Goal: Task Accomplishment & Management: Manage account settings

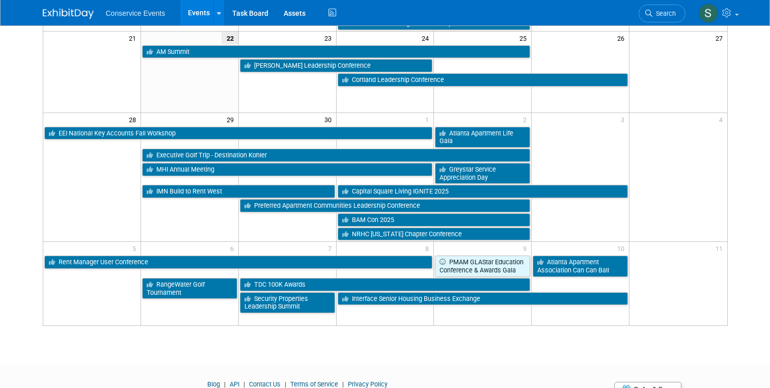
scroll to position [380, 0]
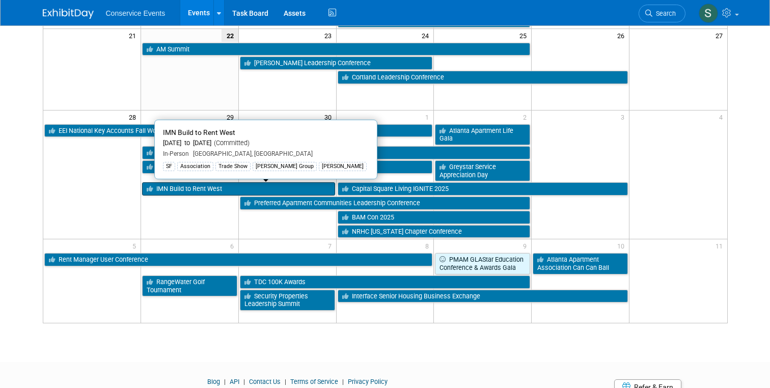
click at [188, 188] on link "IMN Build to Rent West" at bounding box center [238, 188] width 193 height 13
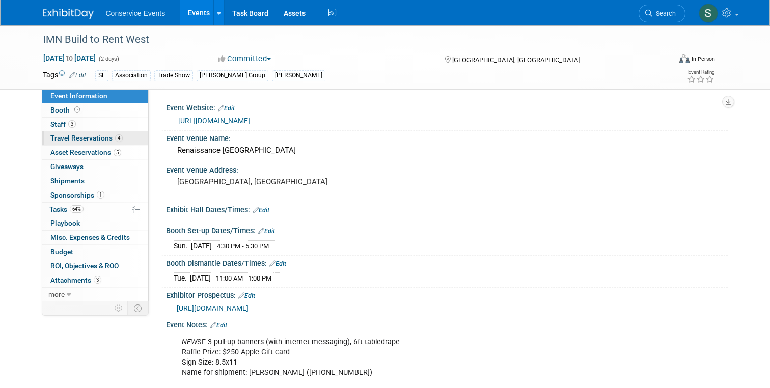
click at [82, 141] on span "Travel Reservations 4" at bounding box center [86, 138] width 72 height 8
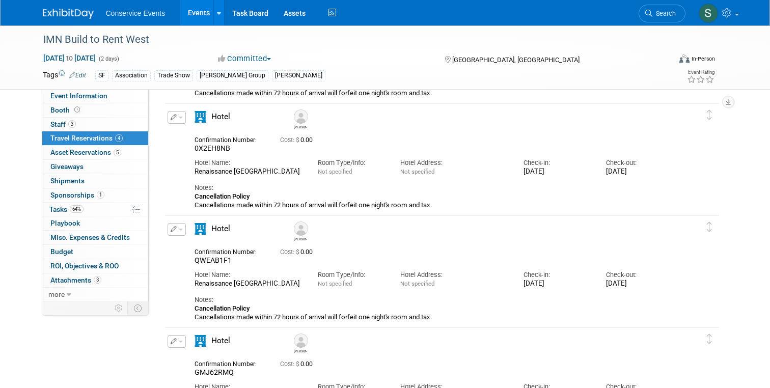
scroll to position [148, 0]
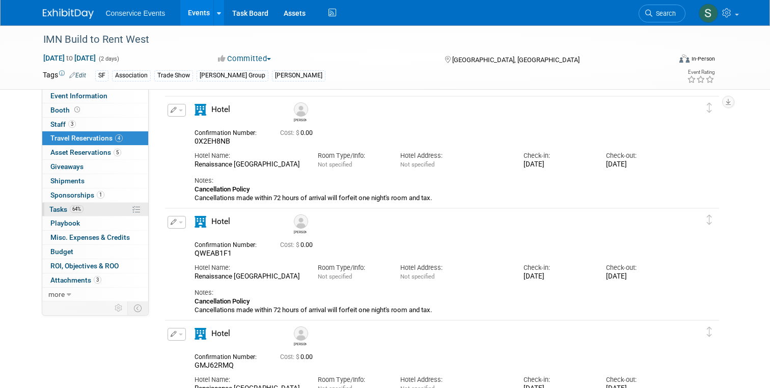
click at [60, 208] on span "Tasks 64%" at bounding box center [66, 209] width 34 height 8
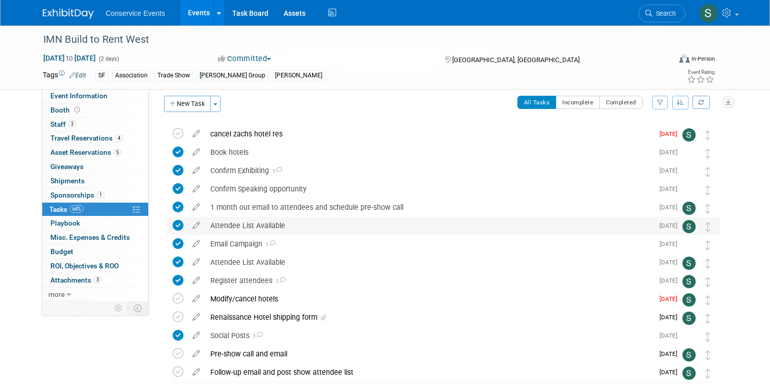
scroll to position [22, 0]
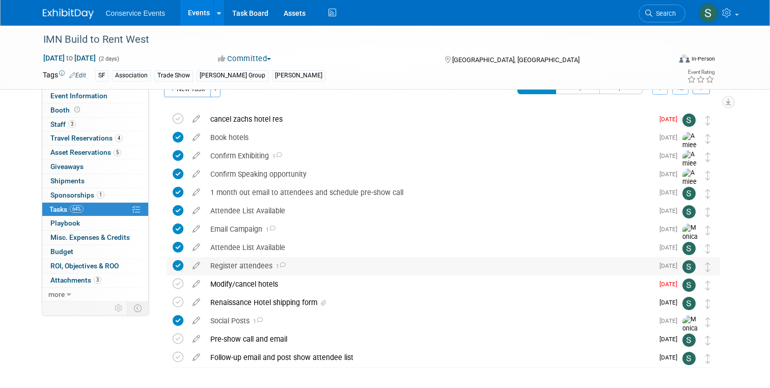
click at [236, 259] on div "Register attendees 1" at bounding box center [429, 265] width 448 height 17
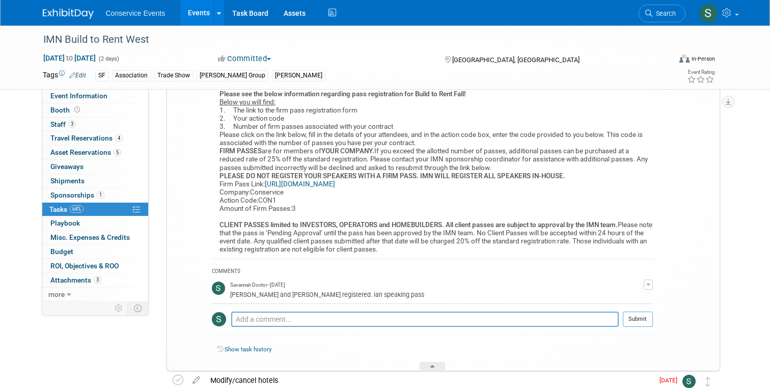
scroll to position [300, 0]
click at [311, 183] on link "https://register.visitcloud.com/survey/1b1583q9q6603" at bounding box center [300, 184] width 70 height 8
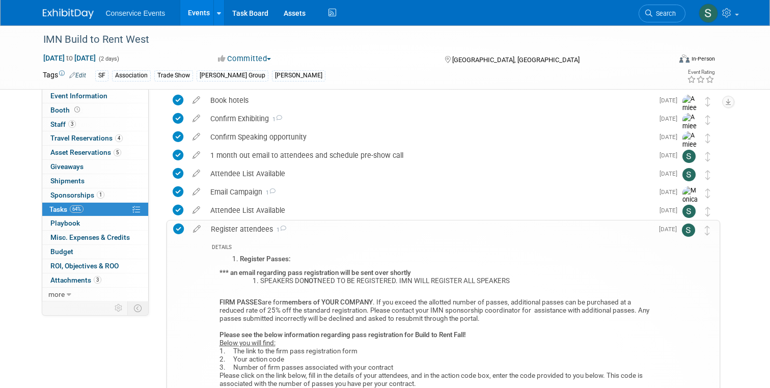
scroll to position [0, 0]
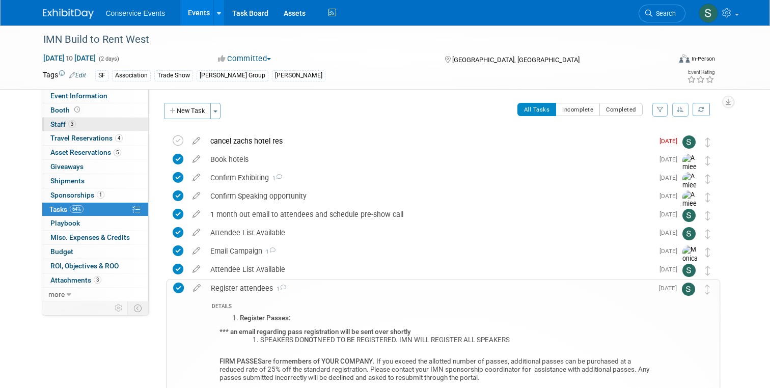
click at [57, 121] on span "Staff 3" at bounding box center [62, 124] width 25 height 8
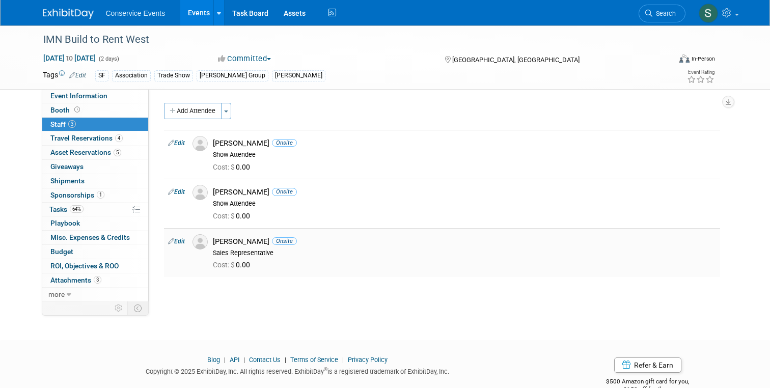
click at [180, 239] on link "Edit" at bounding box center [176, 241] width 17 height 7
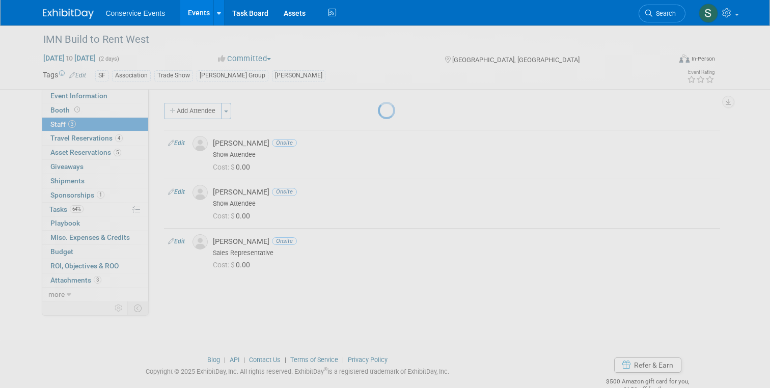
select select "3e9d2e5e-f836-449a-8549-cc51cd4f8688"
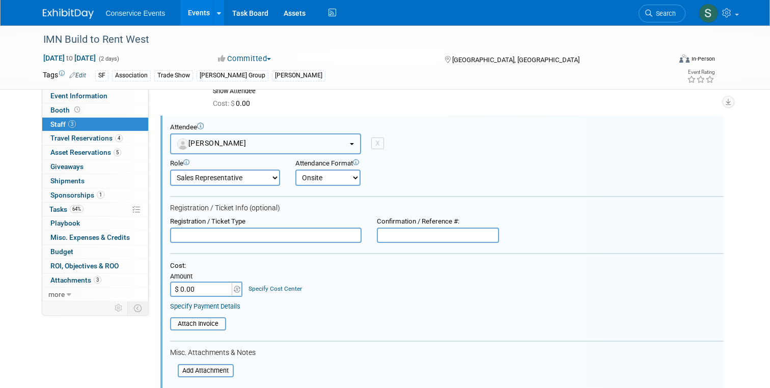
click at [232, 146] on button "Mike Heap" at bounding box center [265, 143] width 191 height 21
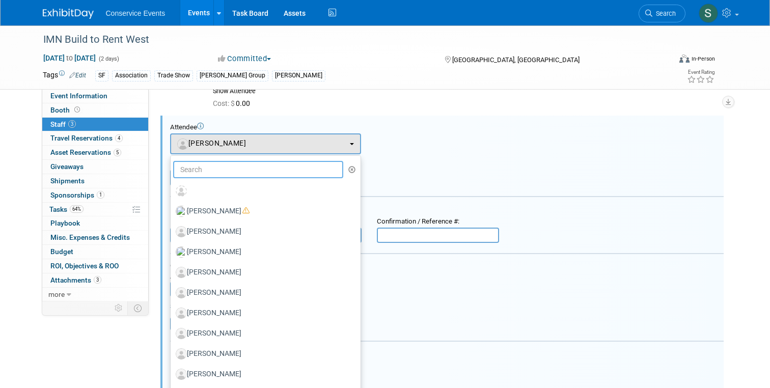
click at [232, 172] on input "text" at bounding box center [258, 169] width 171 height 17
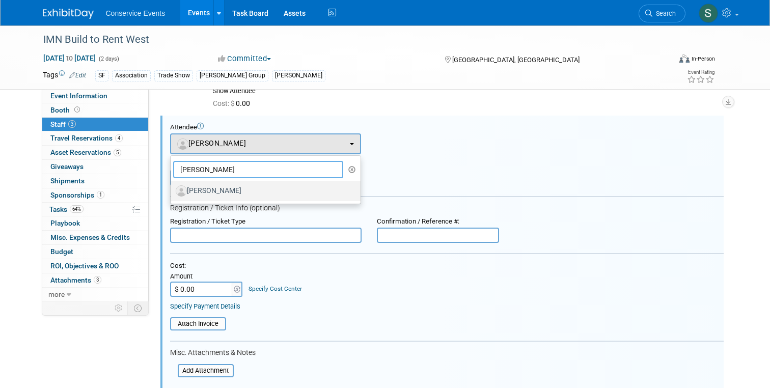
type input "tanner"
click at [240, 187] on label "Tanner Wade" at bounding box center [263, 191] width 175 height 16
click at [172, 187] on input "Tanner Wade" at bounding box center [169, 189] width 7 height 7
select select "7de0d264-0850-48b2-8750-d4300641e3e1"
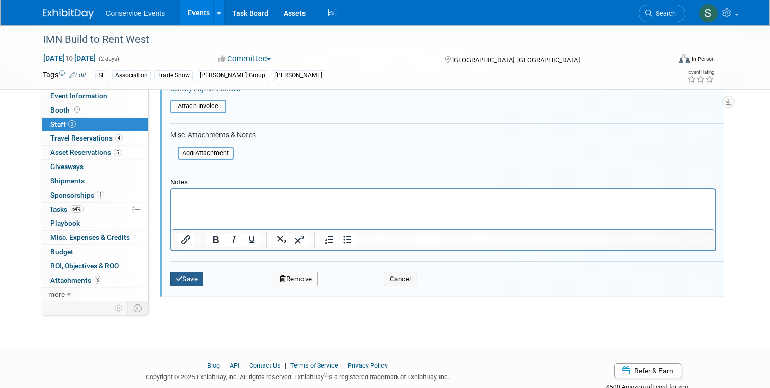
click at [186, 278] on button "Save" at bounding box center [187, 279] width 34 height 14
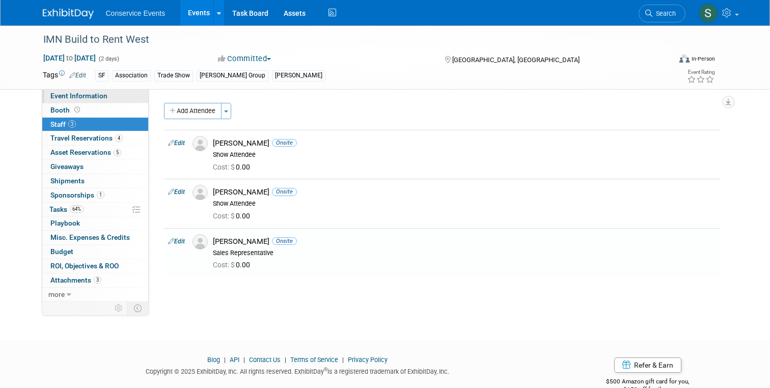
click at [61, 98] on span "Event Information" at bounding box center [78, 96] width 57 height 8
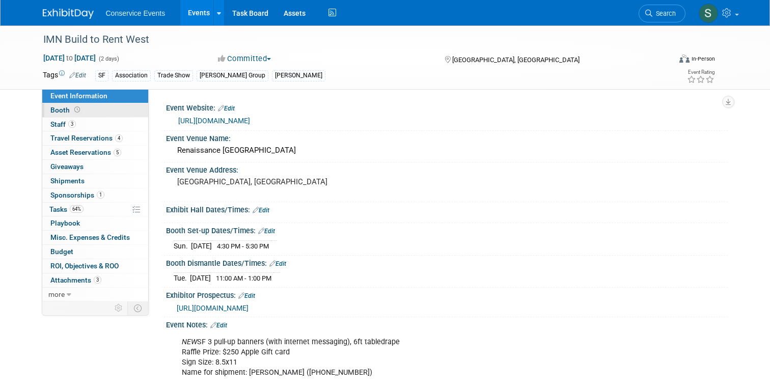
click at [61, 108] on span "Booth" at bounding box center [66, 110] width 32 height 8
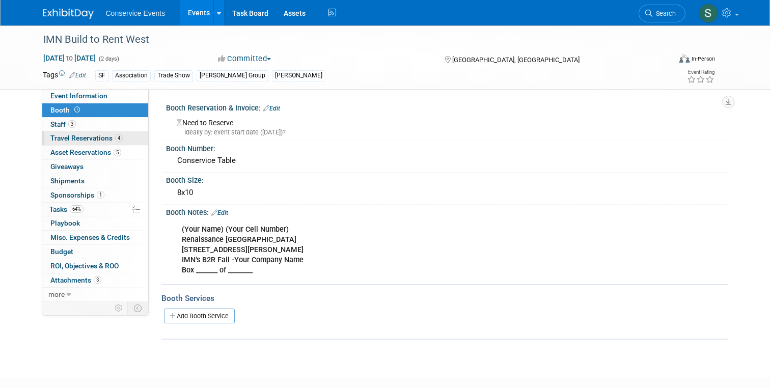
click at [69, 134] on link "4 Travel Reservations 4" at bounding box center [95, 138] width 106 height 14
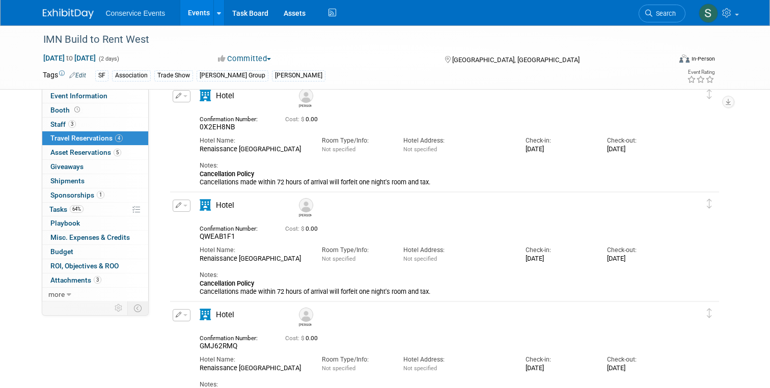
scroll to position [161, 0]
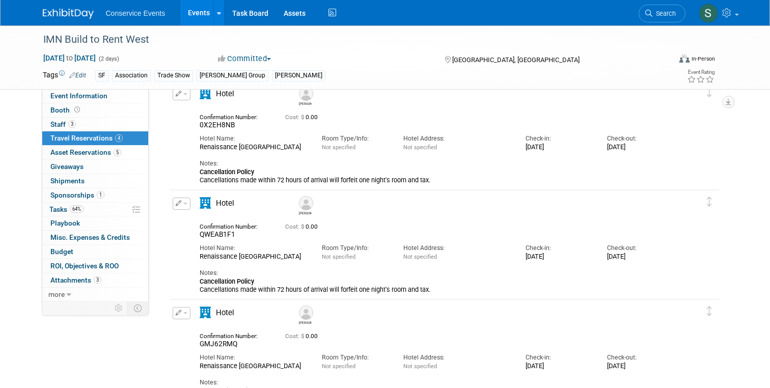
click at [184, 204] on span "button" at bounding box center [185, 204] width 4 height 2
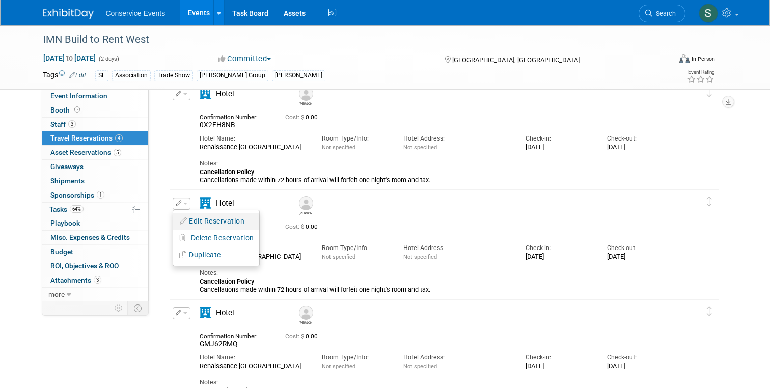
click at [210, 222] on button "Edit Reservation" at bounding box center [216, 221] width 86 height 15
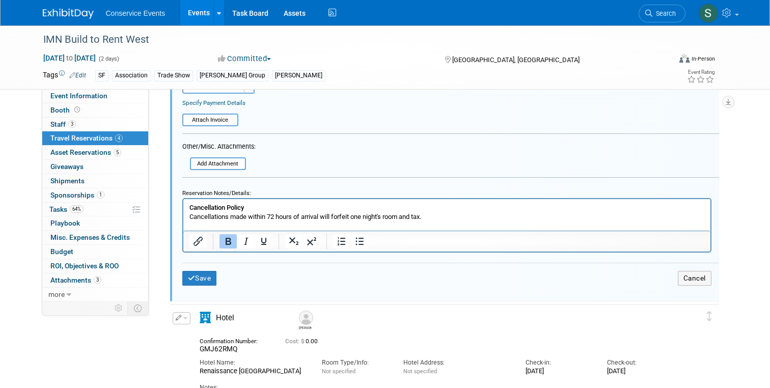
scroll to position [647, 0]
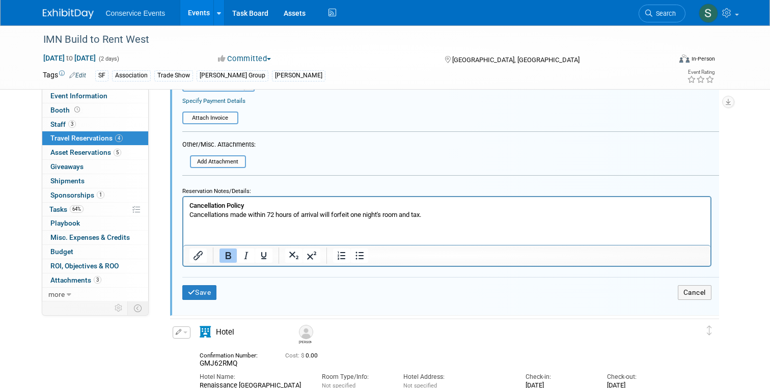
click at [461, 220] on html "Cancellation Policy Cancellations made within 72 hours of arrival will forfeit …" at bounding box center [446, 208] width 527 height 22
click at [461, 211] on p "Cancellation Policy Cancellations made within 72 hours of arrival will forfeit …" at bounding box center [446, 210] width 515 height 18
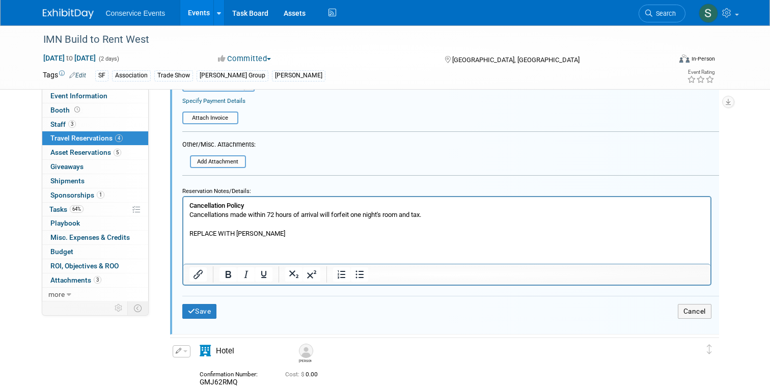
click at [348, 238] on html "Cancellation Policy Cancellations made within 72 hours of arrival will forfeit …" at bounding box center [446, 217] width 527 height 41
click at [228, 230] on p "REPLACE WITH TANNER WADE" at bounding box center [446, 233] width 515 height 9
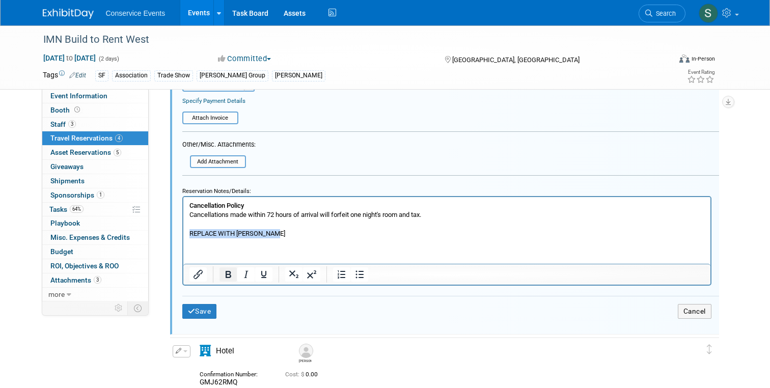
click at [228, 273] on icon "Bold" at bounding box center [228, 274] width 12 height 12
click at [203, 307] on button "Save" at bounding box center [199, 311] width 35 height 15
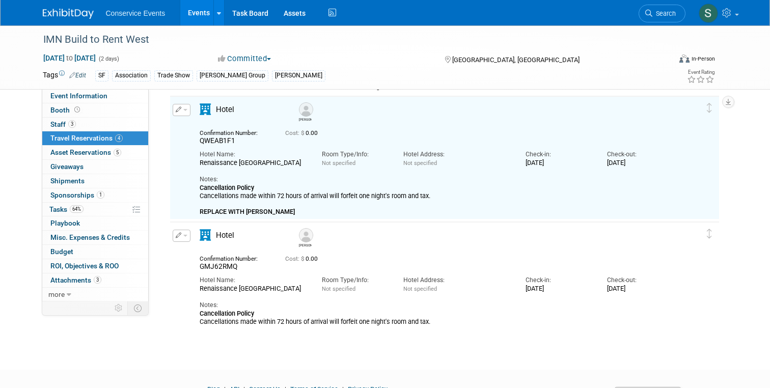
scroll to position [234, 0]
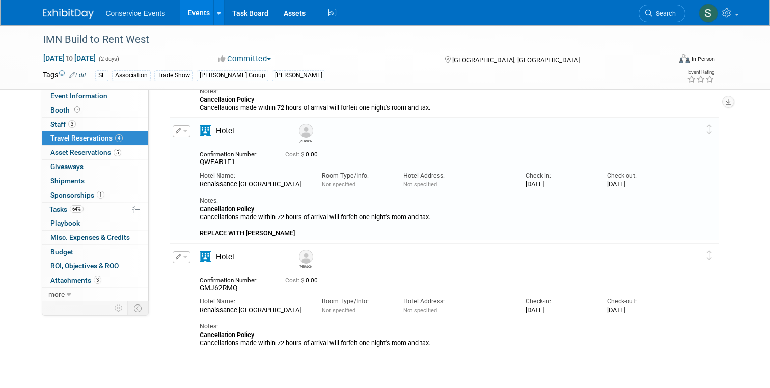
click at [180, 253] on button "button" at bounding box center [182, 257] width 18 height 12
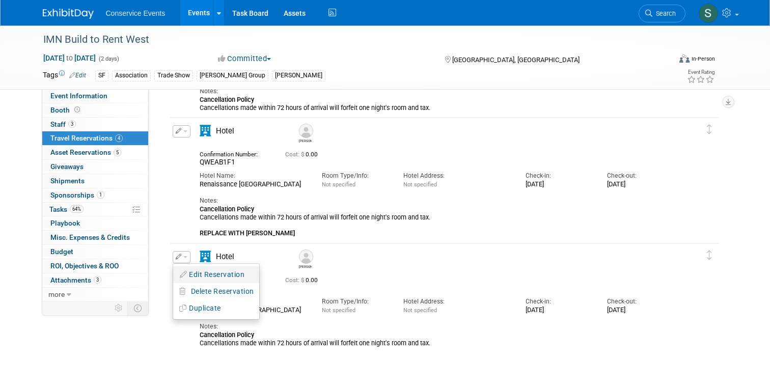
click at [194, 277] on button "Edit Reservation" at bounding box center [216, 274] width 86 height 15
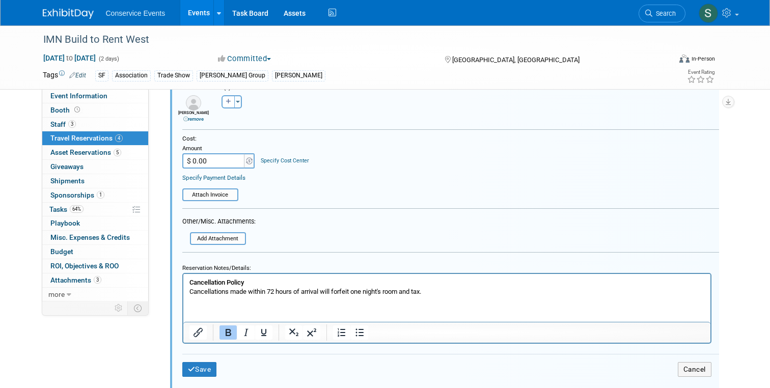
scroll to position [700, 0]
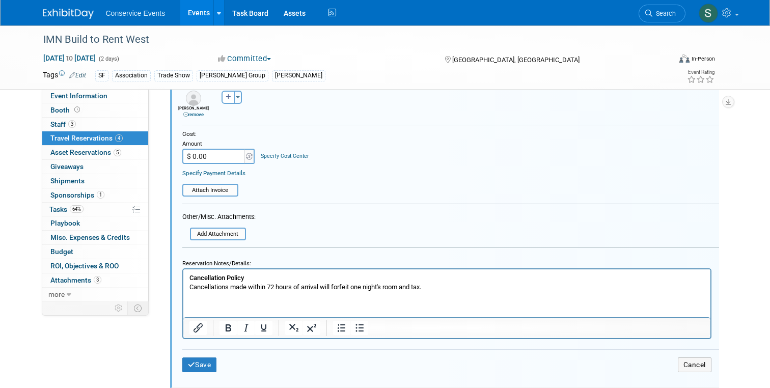
click at [242, 292] on html "Cancellation Policy Cancellations made within 72 hours of arrival will forfeit …" at bounding box center [446, 280] width 527 height 22
click at [226, 292] on html "Cancellation Policy Cancellations made within 72 hours of arrival will forfeit …" at bounding box center [446, 280] width 527 height 22
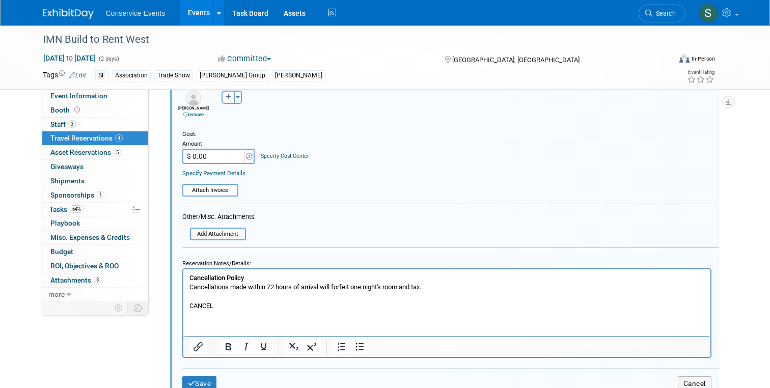
click at [208, 304] on p "CANCEL" at bounding box center [446, 305] width 515 height 9
click at [226, 350] on icon "Bold" at bounding box center [229, 346] width 6 height 7
click at [202, 378] on button "Save" at bounding box center [199, 383] width 35 height 15
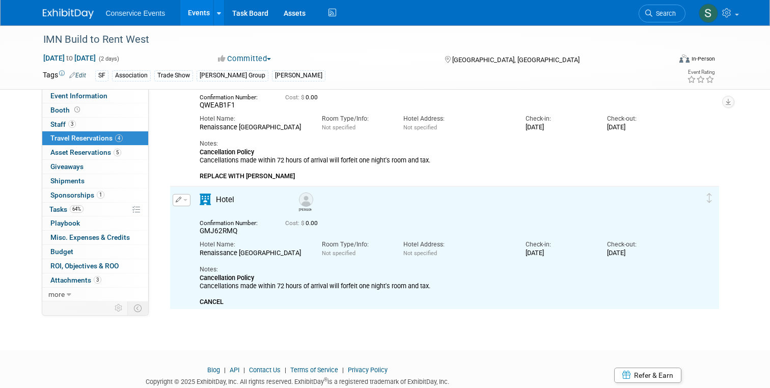
scroll to position [289, 0]
